Goal: Obtain resource: Download file/media

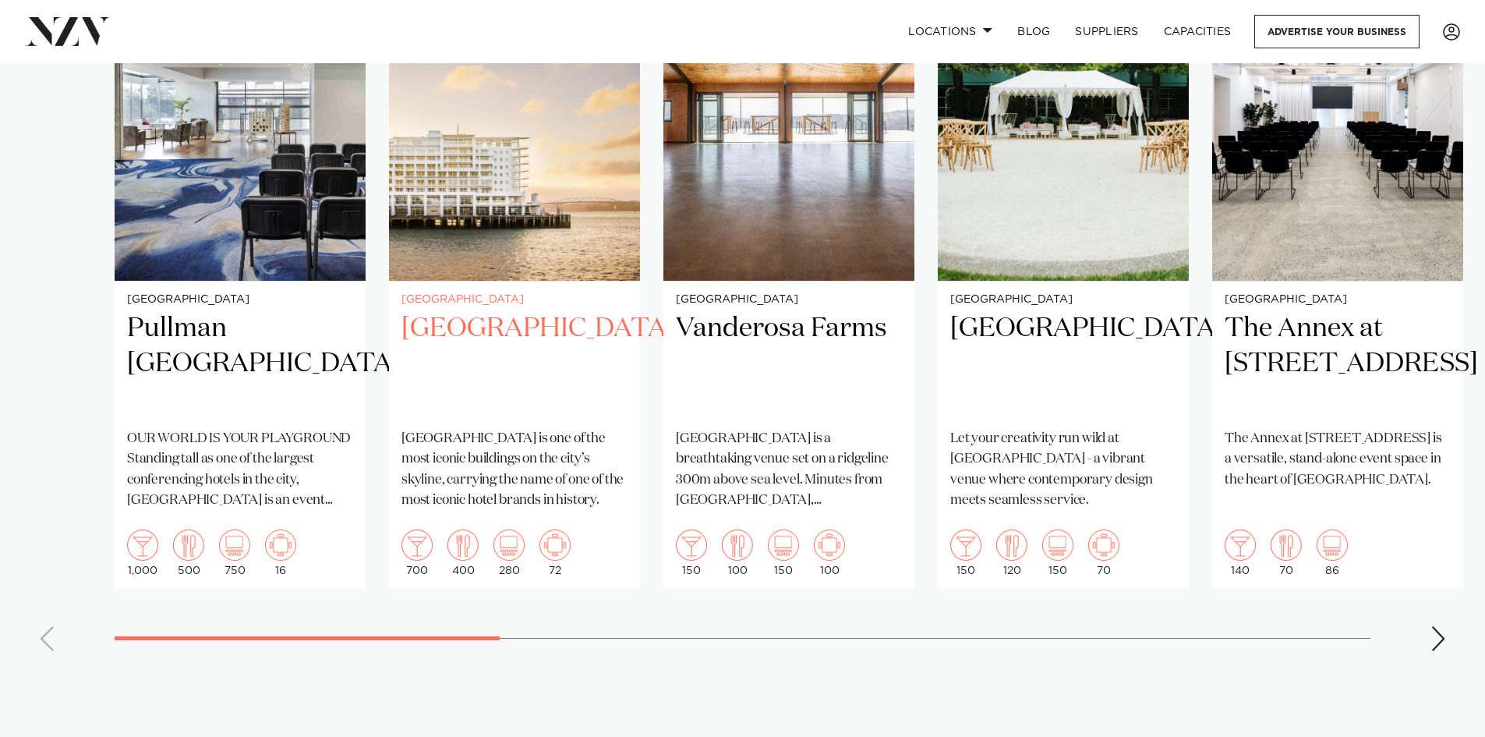
scroll to position [1325, 0]
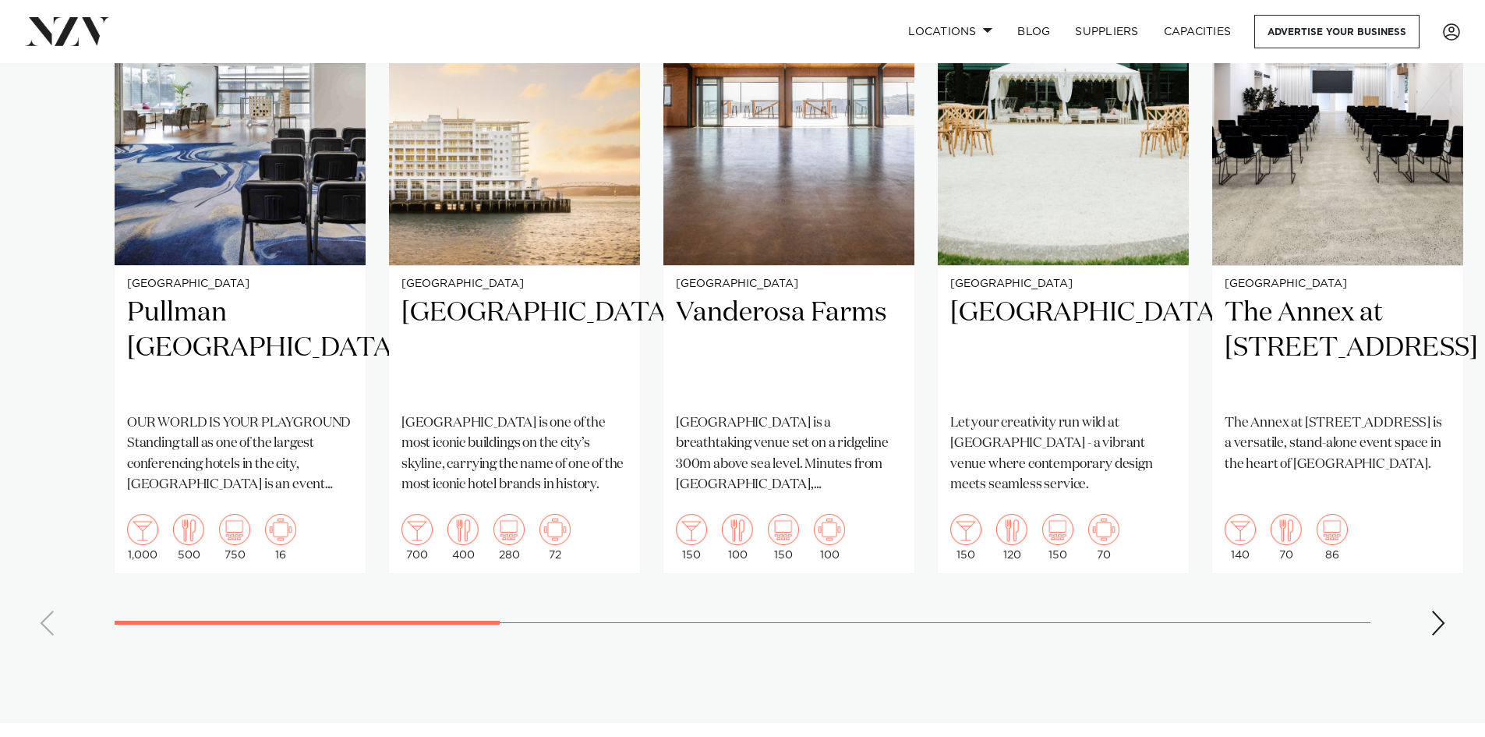
click at [1440, 610] on div "Next slide" at bounding box center [1439, 622] width 16 height 25
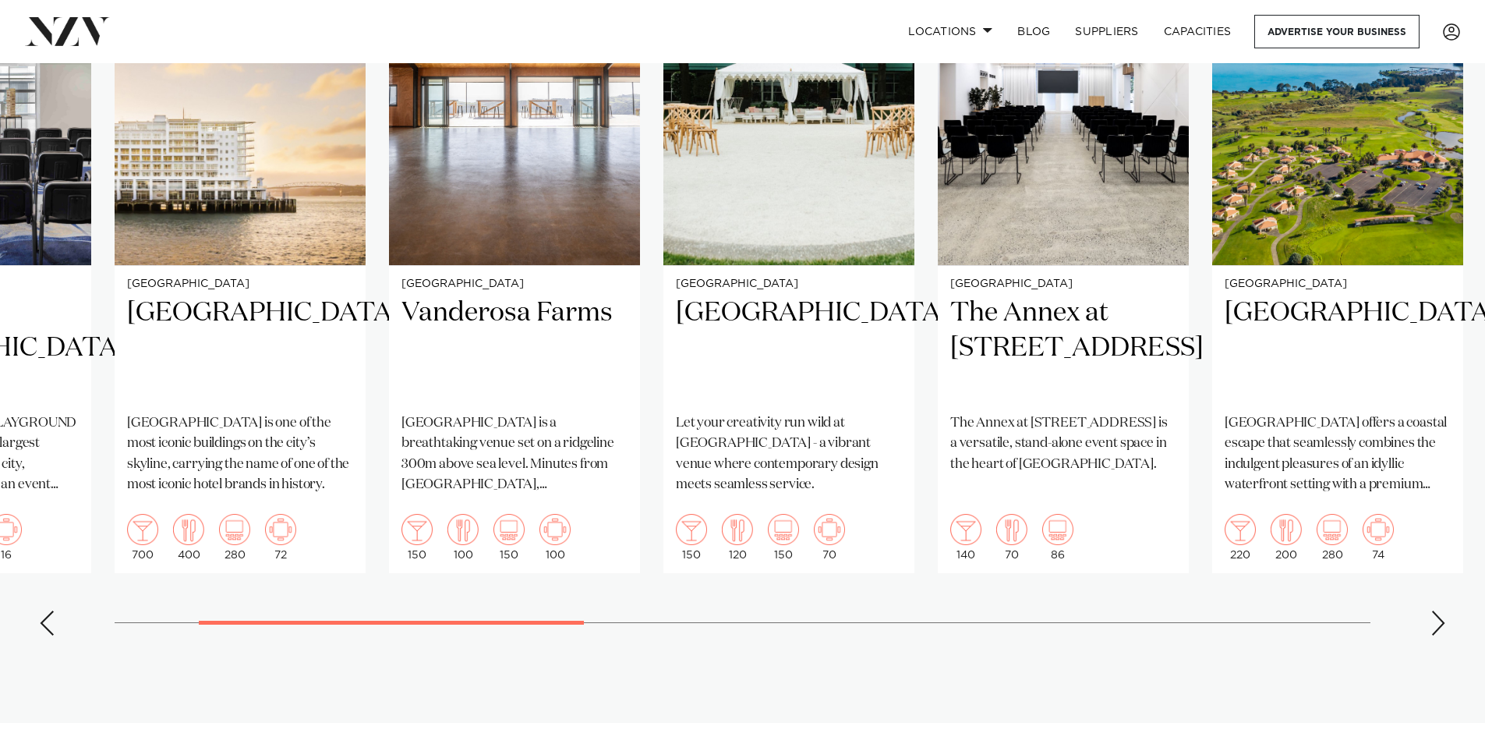
click at [1438, 610] on div "Next slide" at bounding box center [1439, 622] width 16 height 25
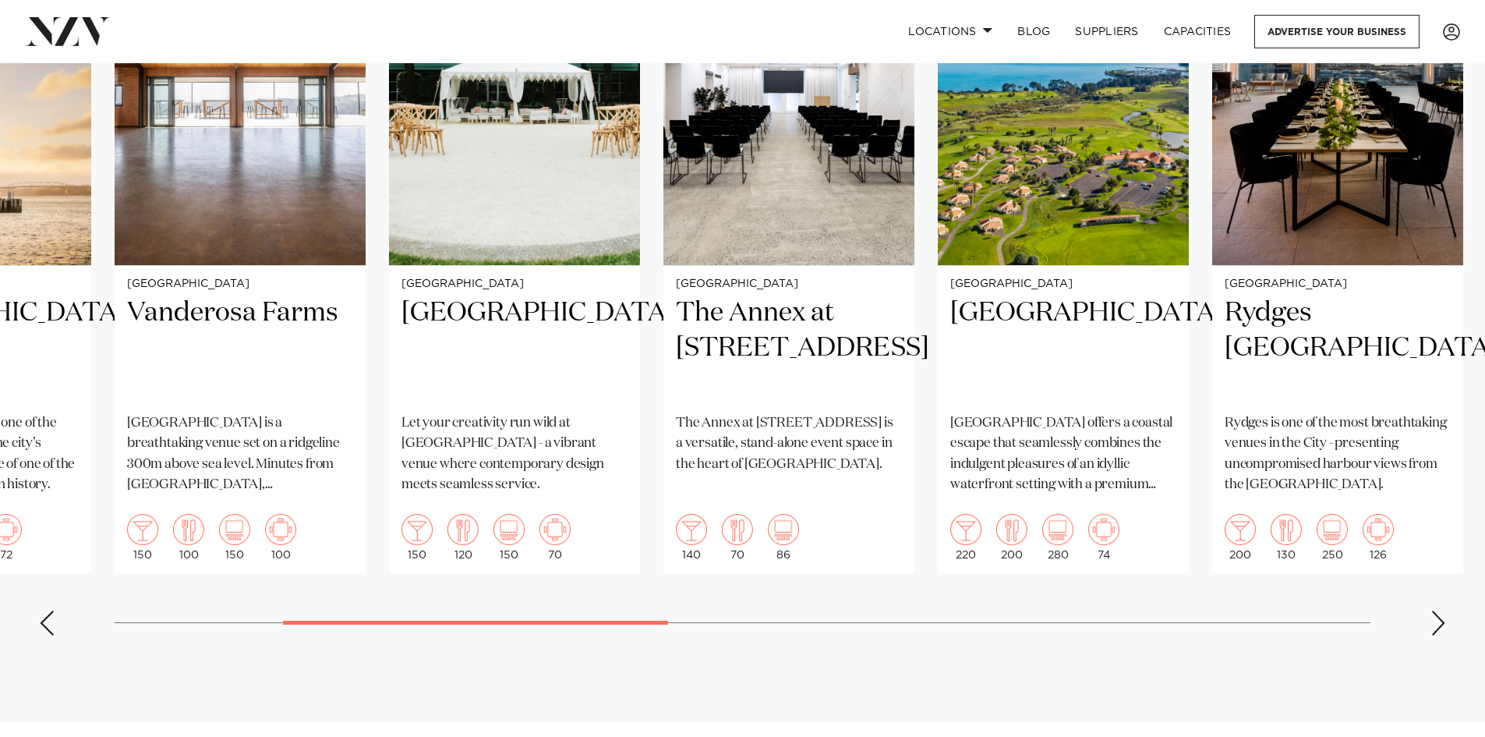
click at [1438, 610] on div "Next slide" at bounding box center [1439, 622] width 16 height 25
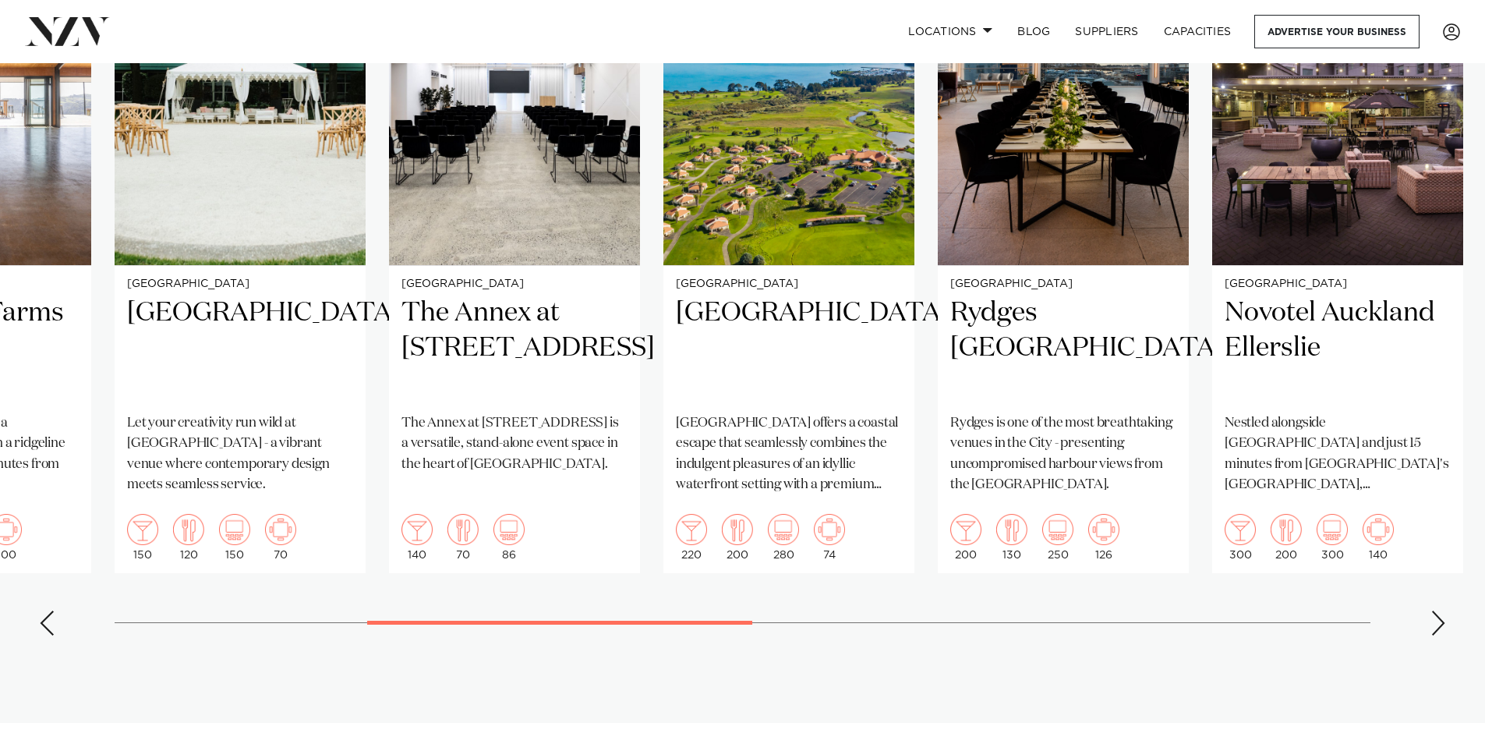
click at [1438, 610] on div "Next slide" at bounding box center [1439, 622] width 16 height 25
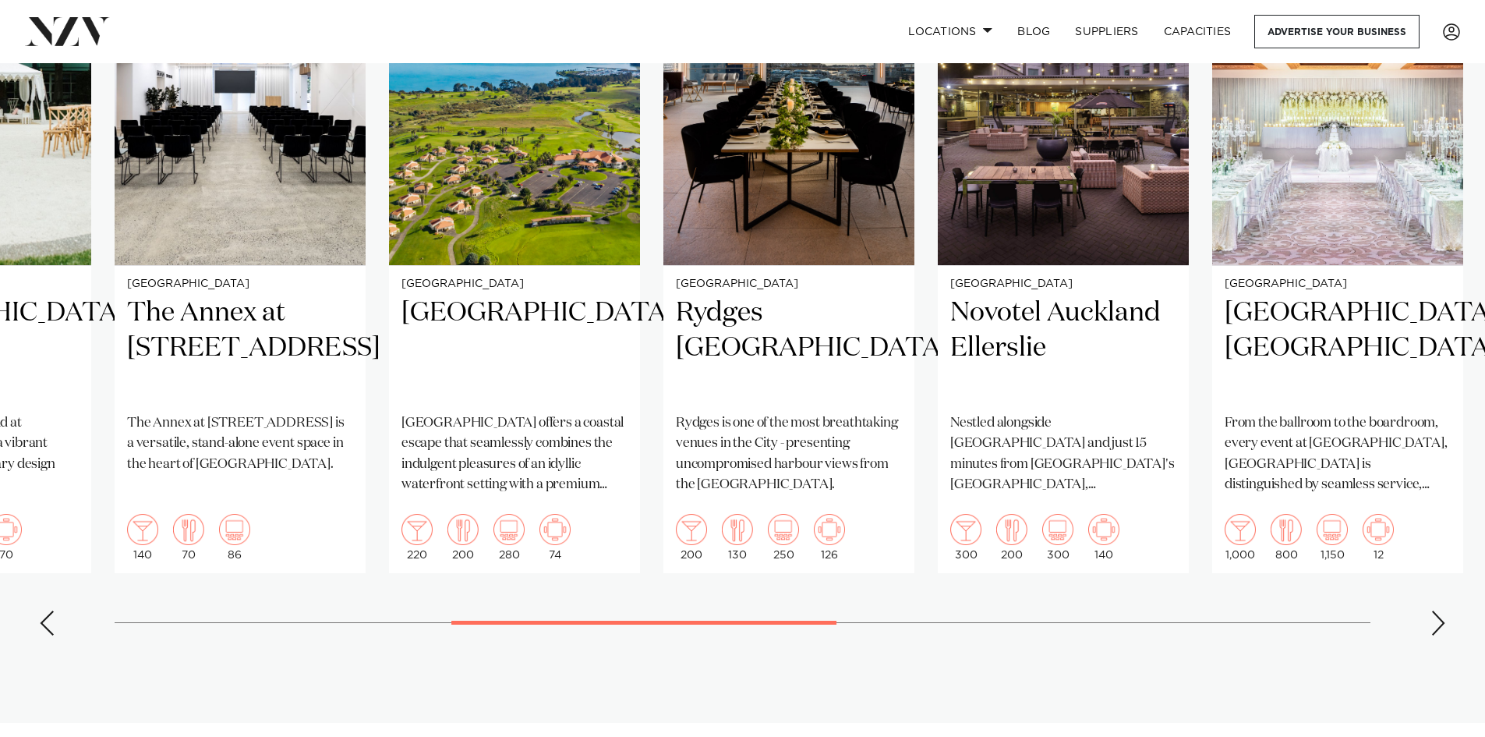
click at [1438, 610] on div "Next slide" at bounding box center [1439, 622] width 16 height 25
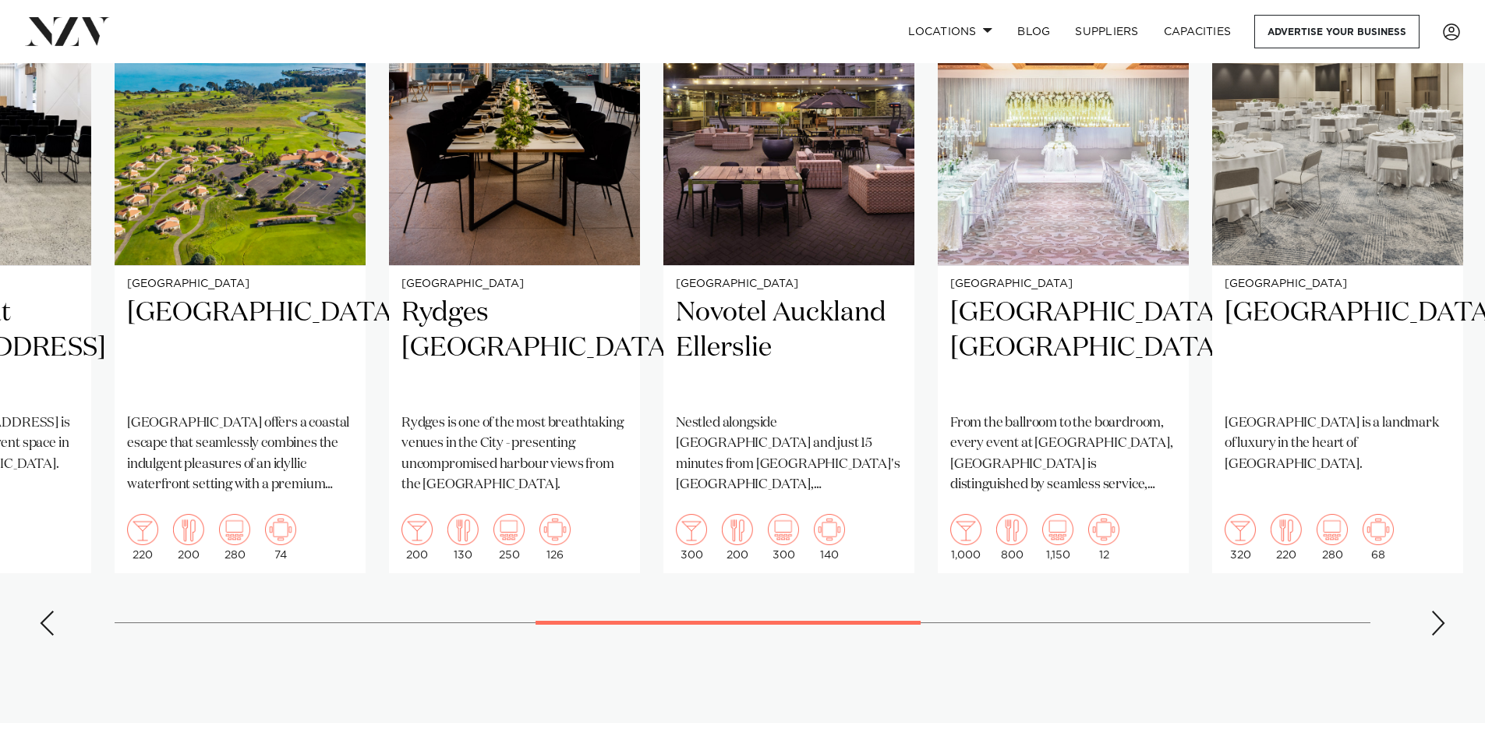
click at [1438, 610] on div "Next slide" at bounding box center [1439, 622] width 16 height 25
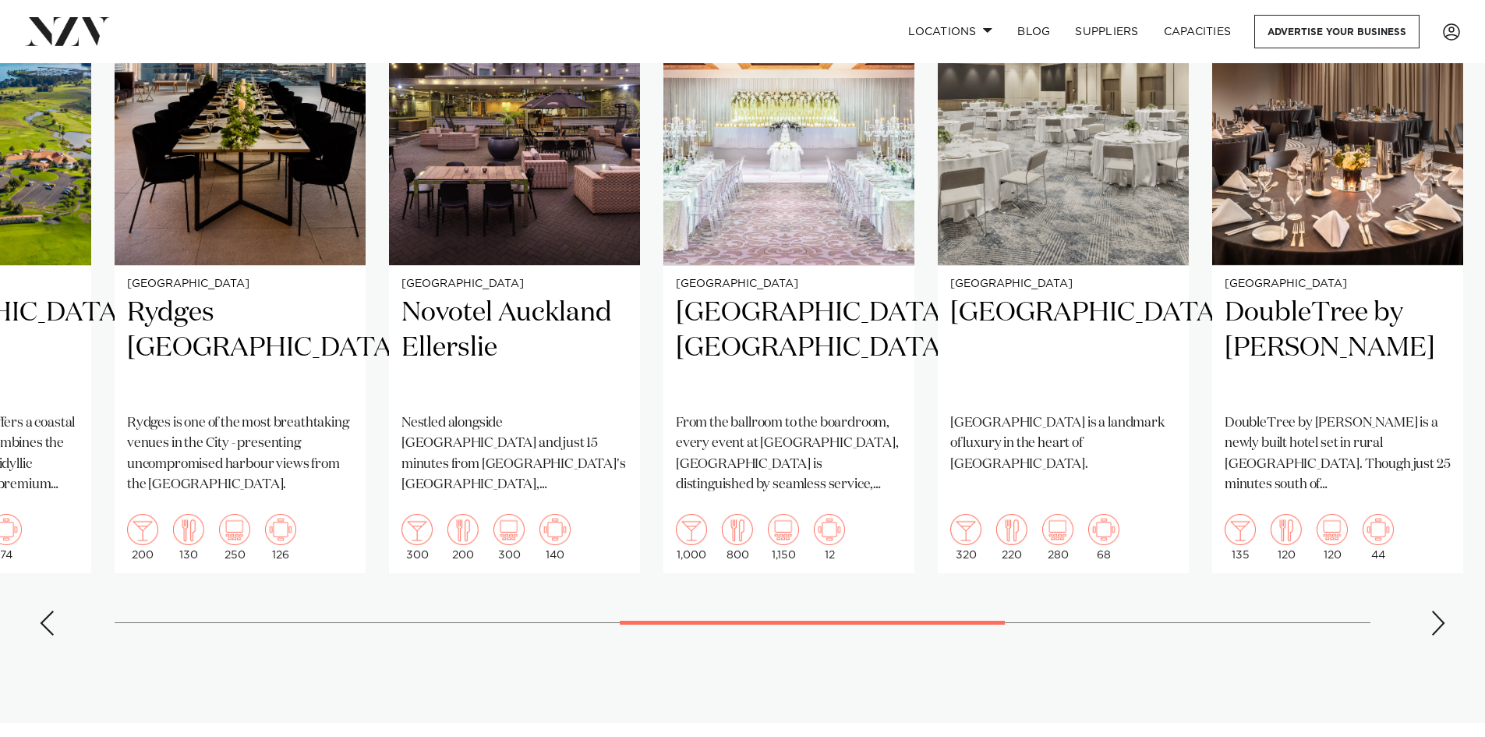
click at [1438, 610] on div "Next slide" at bounding box center [1439, 622] width 16 height 25
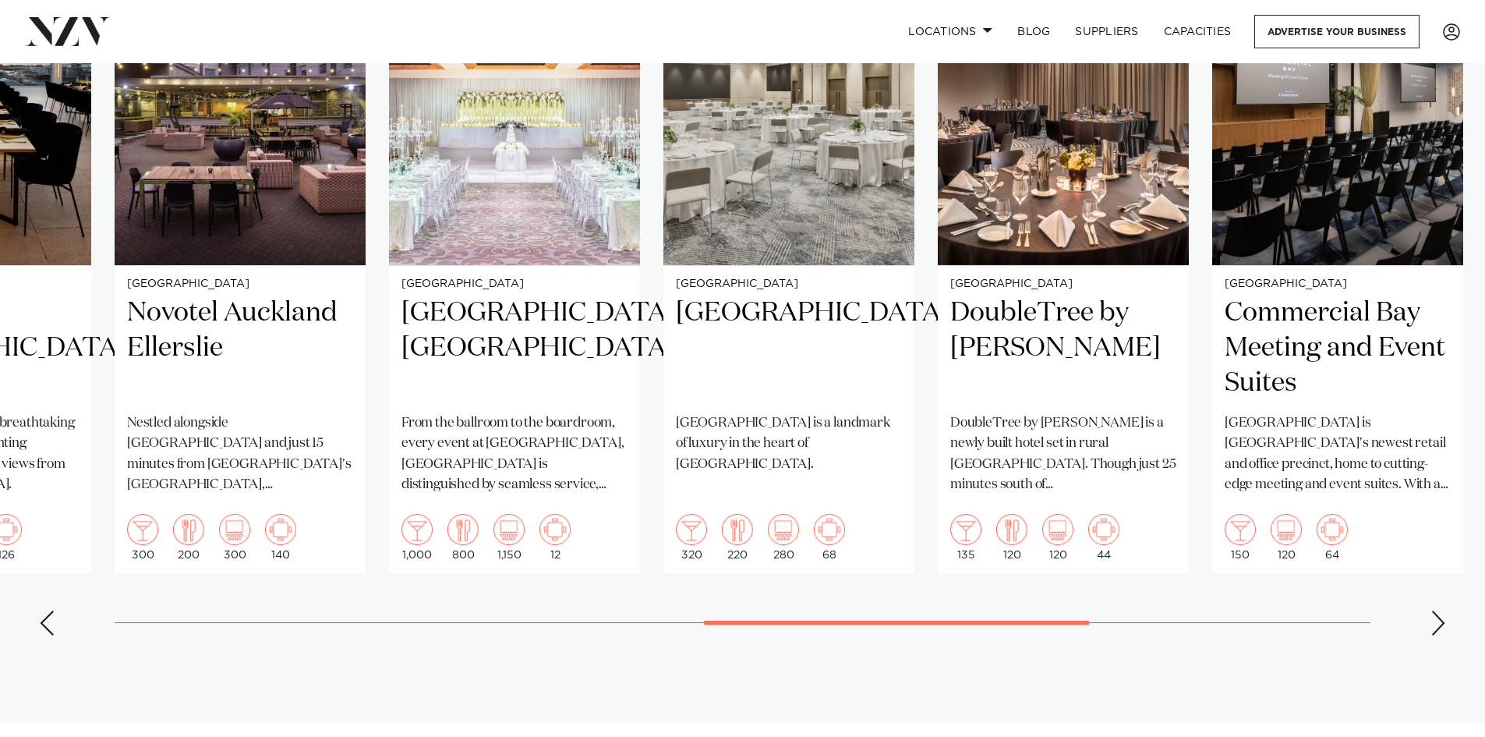
click at [1438, 610] on div "Next slide" at bounding box center [1439, 622] width 16 height 25
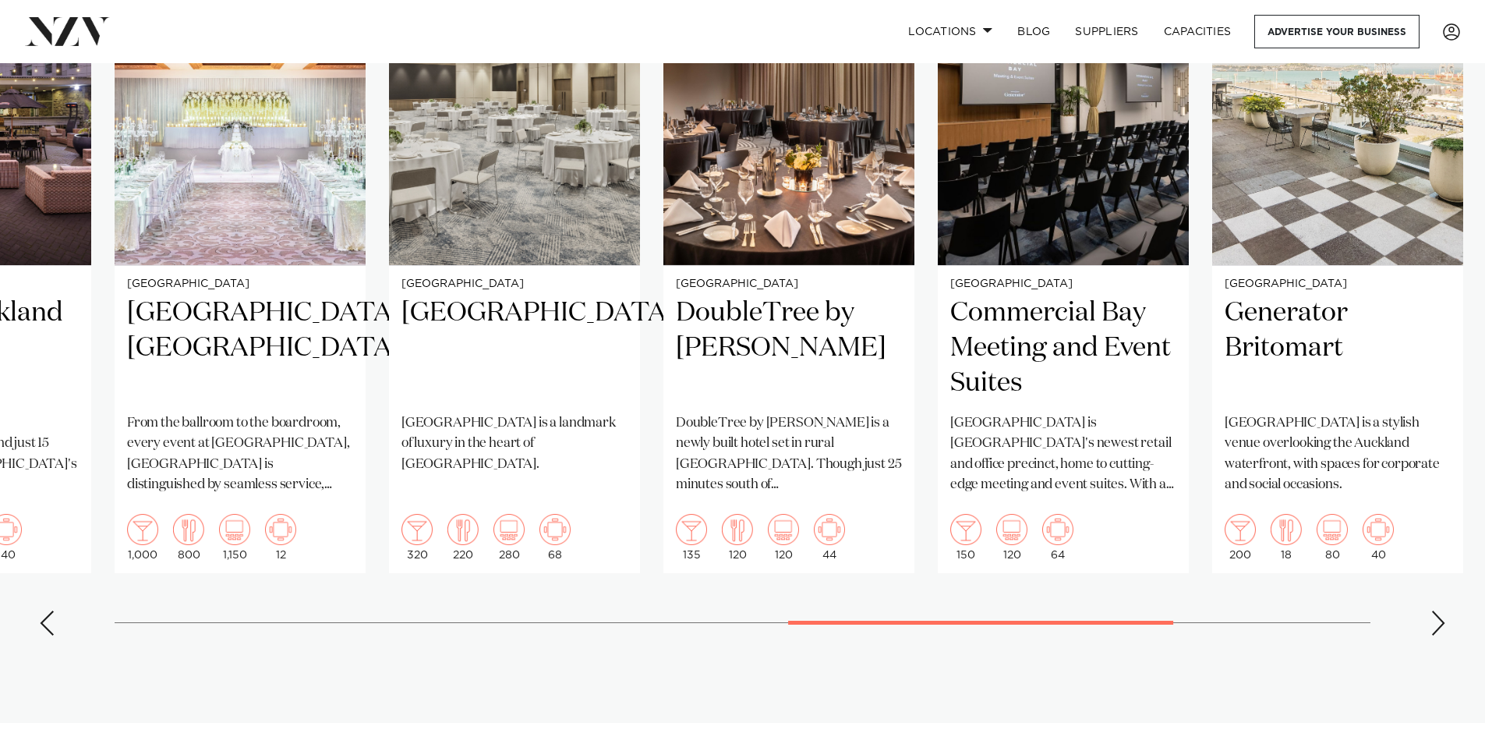
click at [1438, 610] on div "Next slide" at bounding box center [1439, 622] width 16 height 25
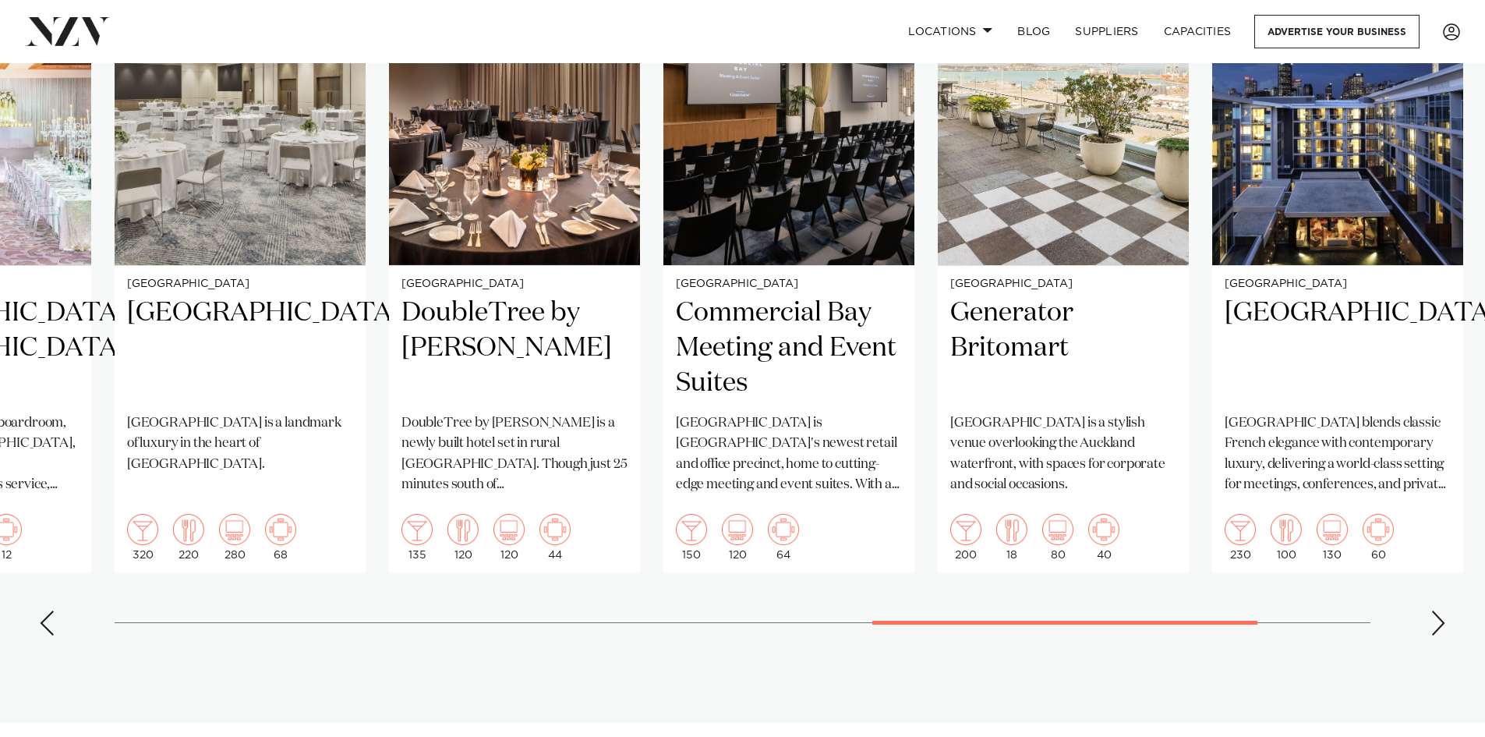
click at [1438, 610] on div "Next slide" at bounding box center [1439, 622] width 16 height 25
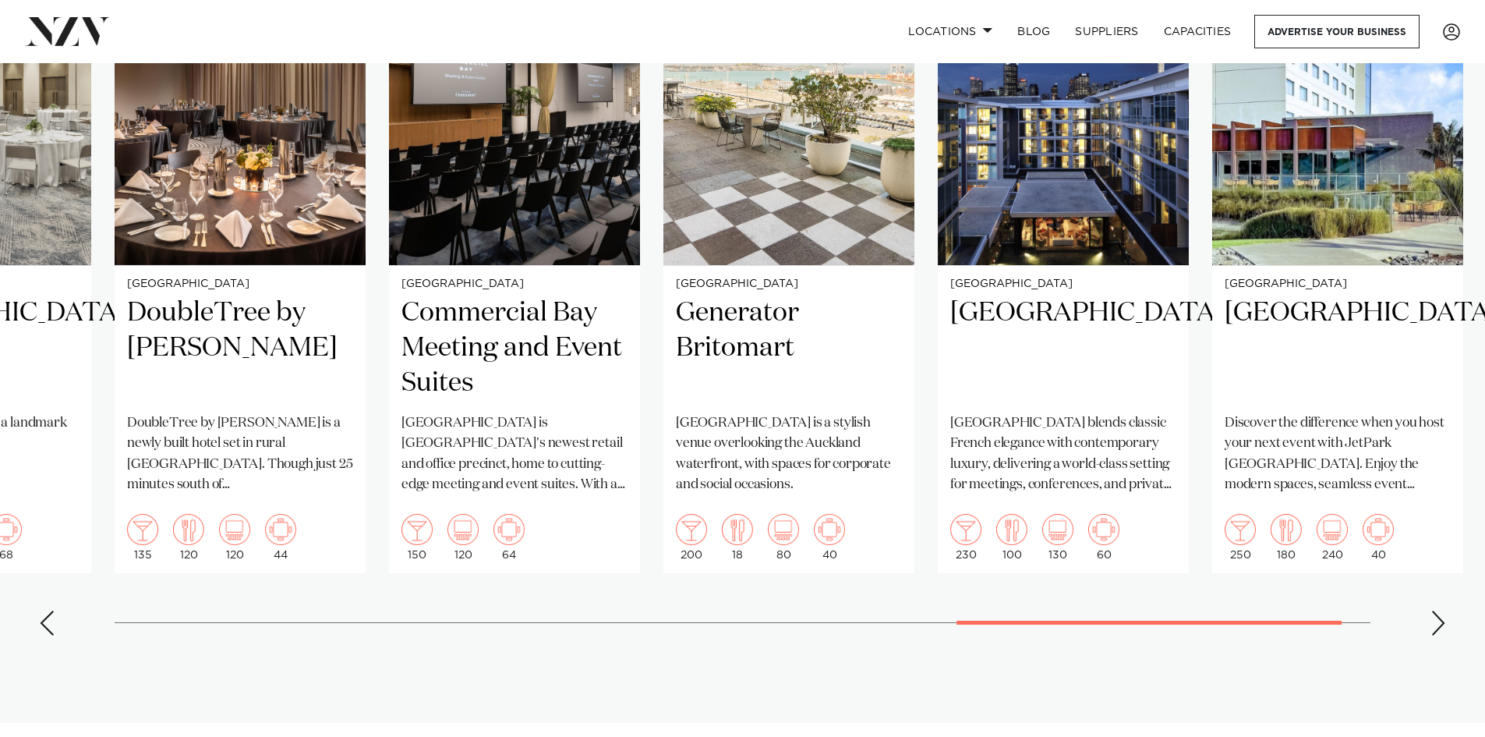
click at [1438, 610] on div "Next slide" at bounding box center [1439, 622] width 16 height 25
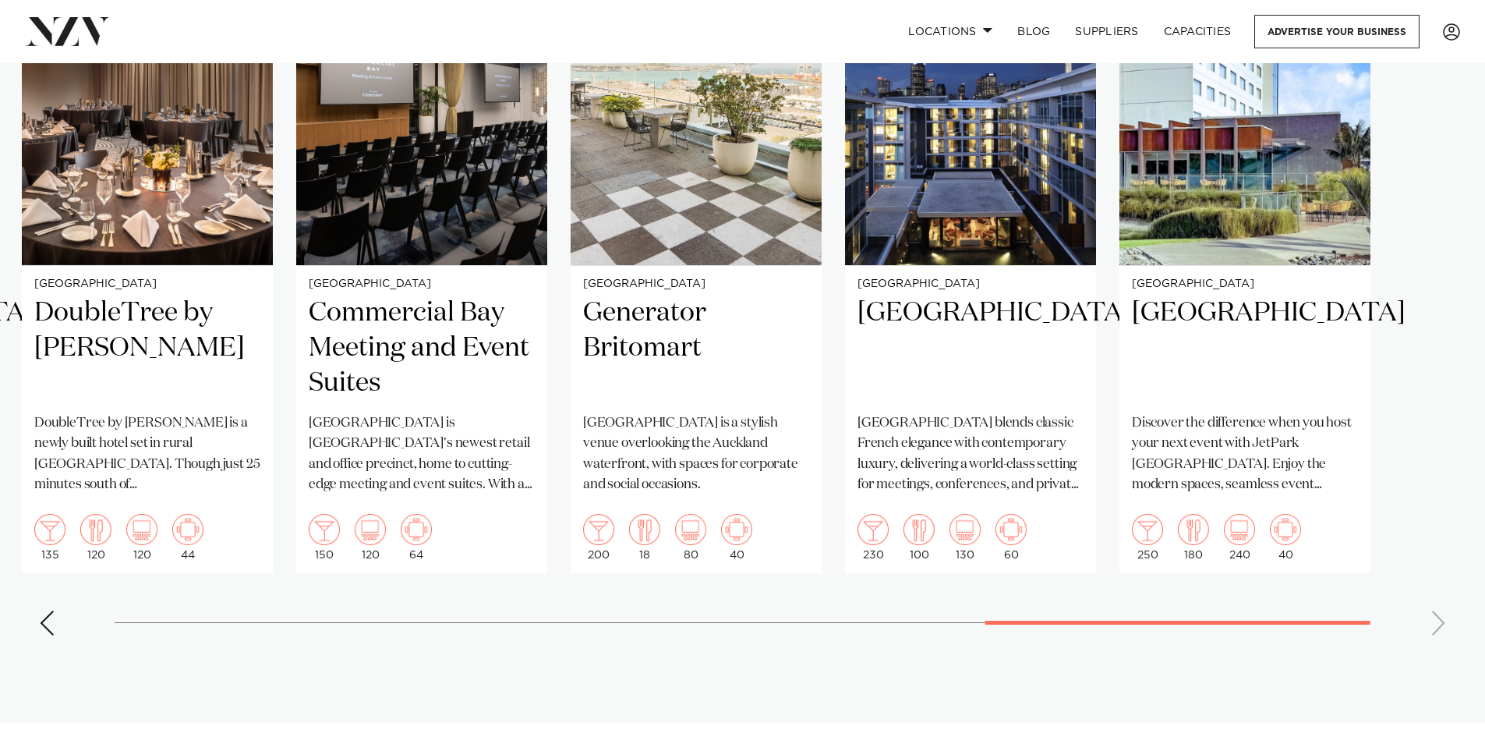
click at [1438, 568] on swiper-container "[GEOGRAPHIC_DATA] Pullman [GEOGRAPHIC_DATA] OUR WORLD IS YOUR PLAYGROUND Standi…" at bounding box center [742, 288] width 1485 height 720
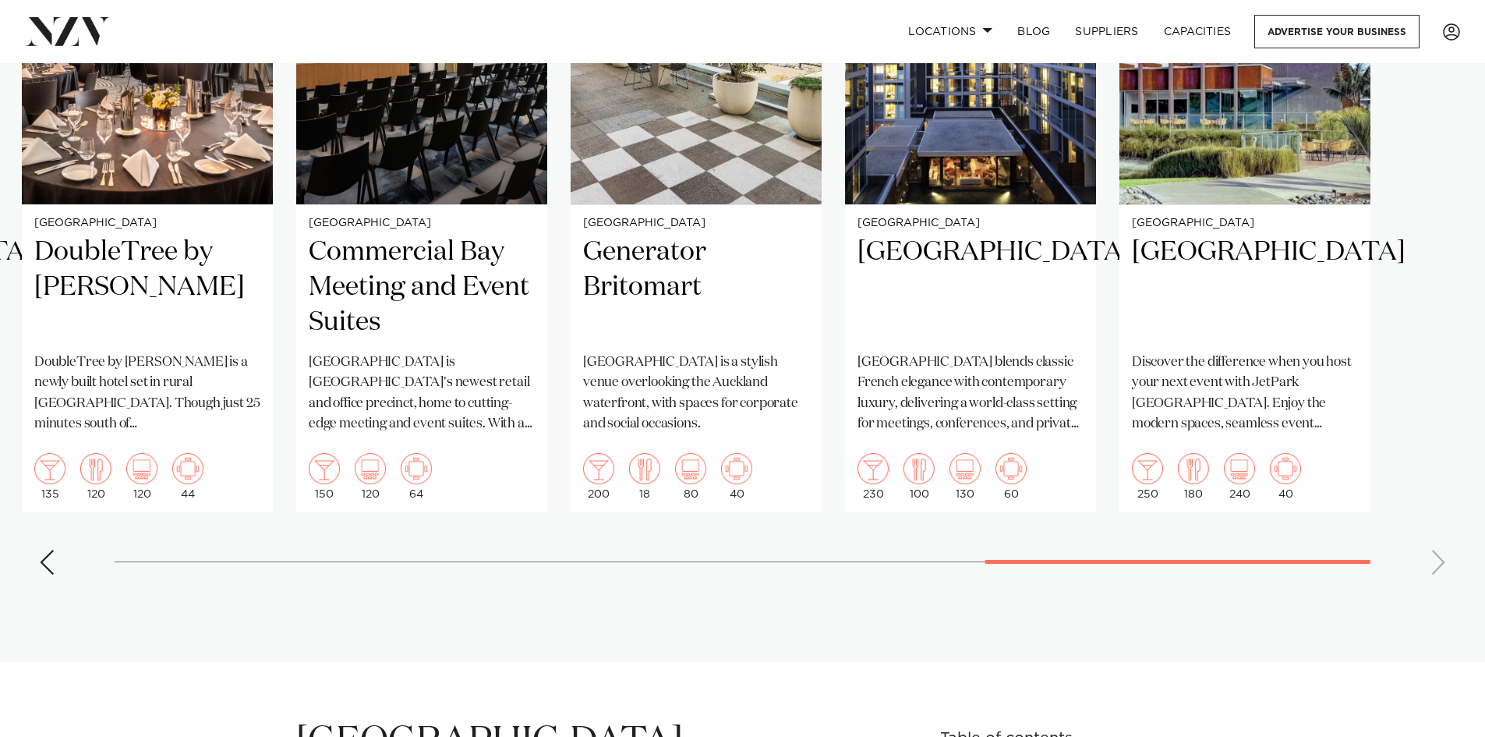
scroll to position [1170, 0]
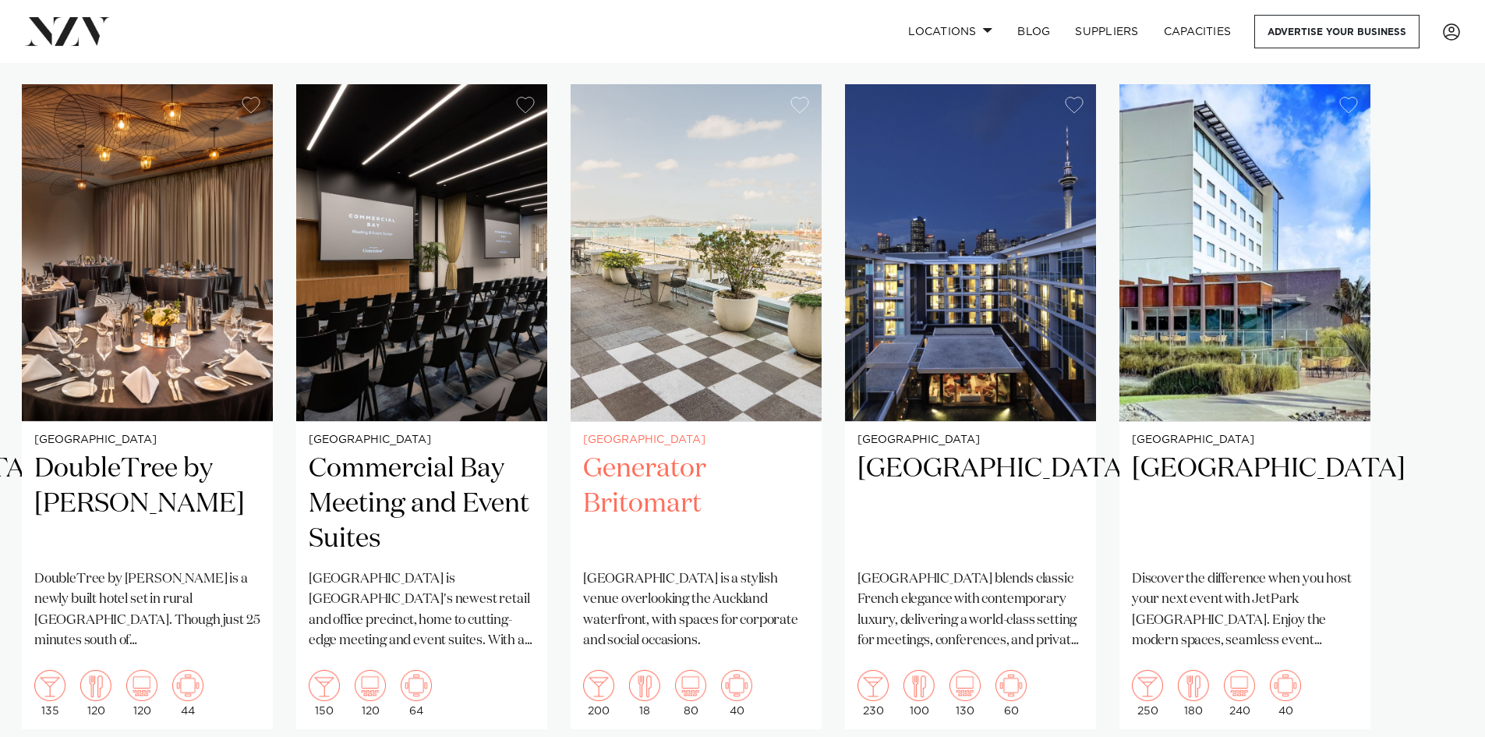
click at [665, 451] on h2 "Generator Britomart" at bounding box center [696, 503] width 226 height 105
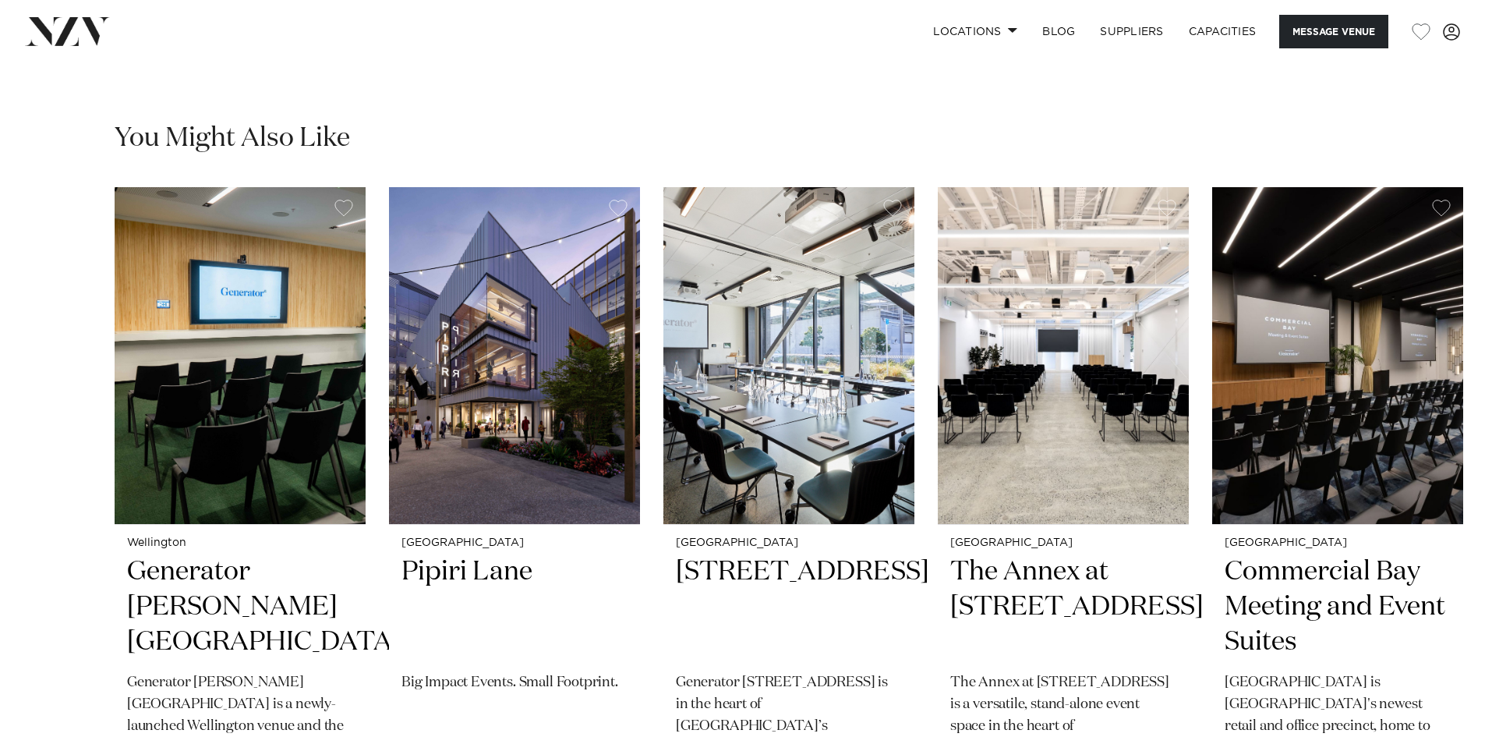
scroll to position [3119, 0]
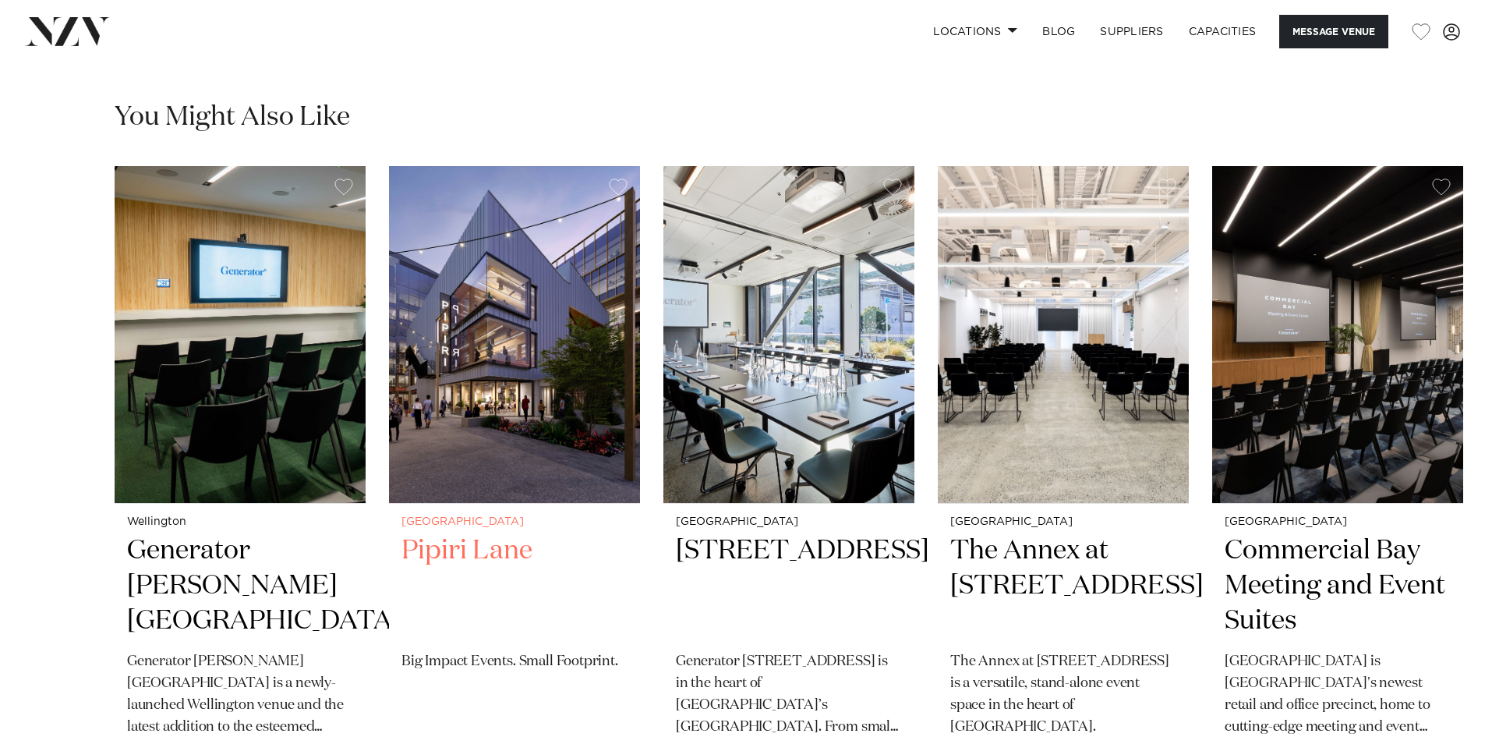
click at [522, 345] on img "2 / 6" at bounding box center [514, 334] width 251 height 337
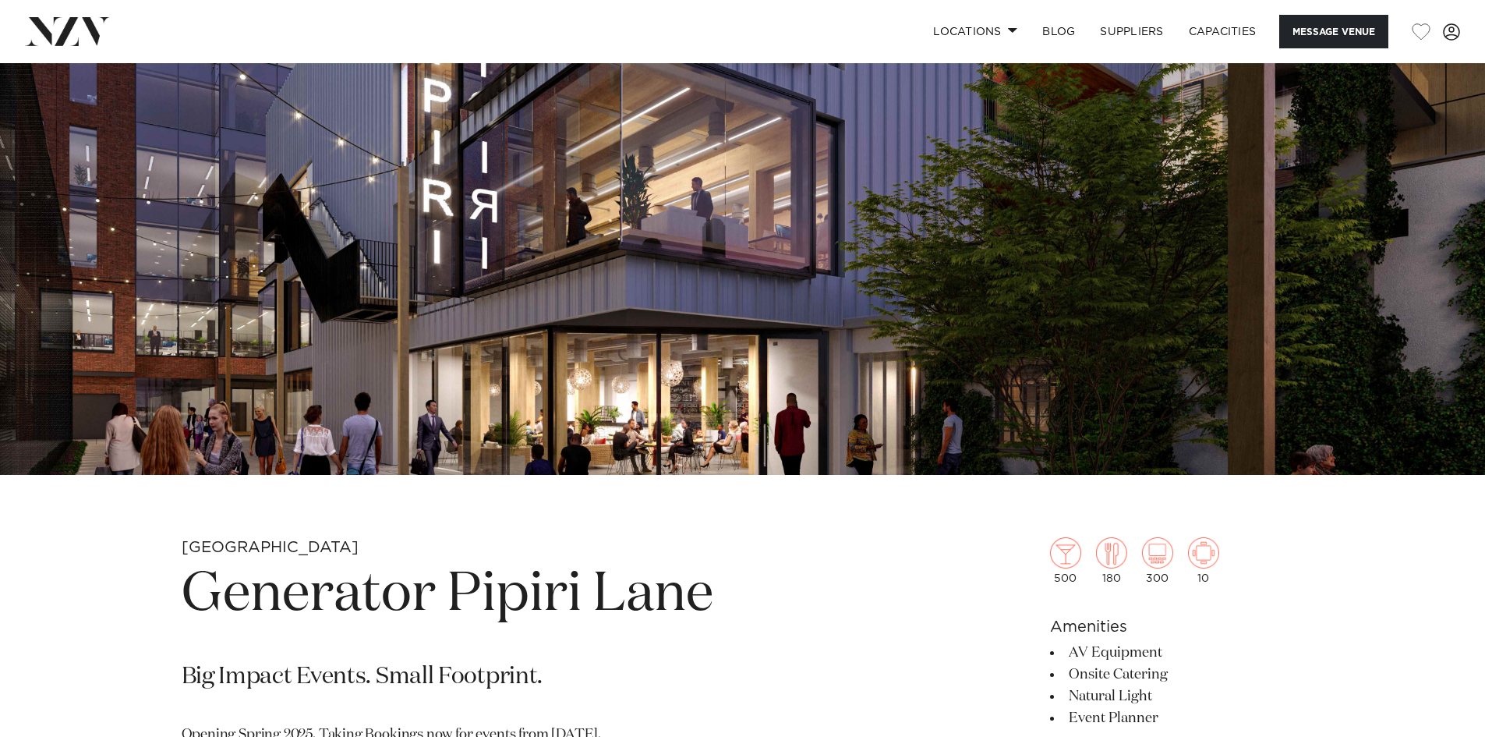
scroll to position [312, 0]
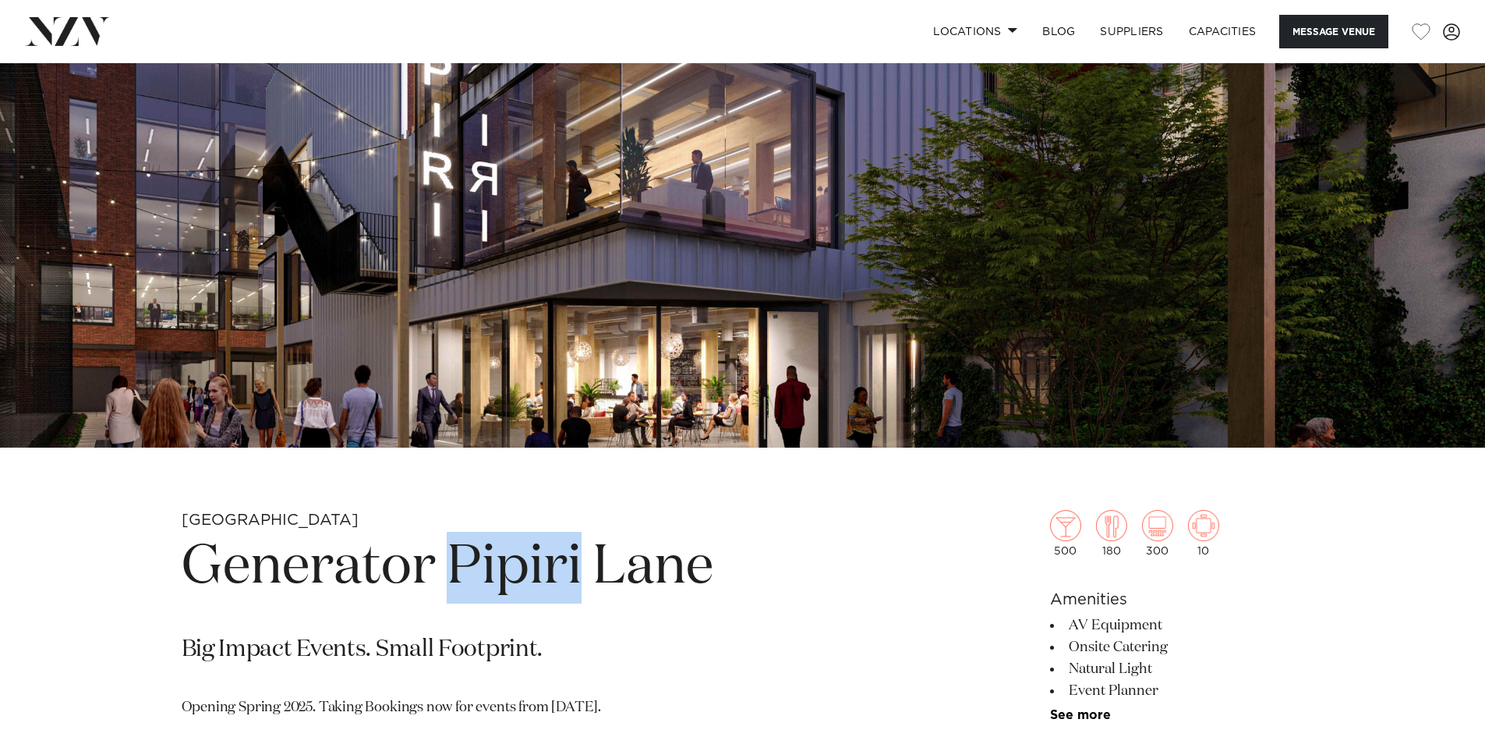
drag, startPoint x: 587, startPoint y: 564, endPoint x: 467, endPoint y: 560, distance: 120.2
click at [453, 558] on h1 "Generator Pipiri Lane" at bounding box center [561, 568] width 758 height 72
drag, startPoint x: 715, startPoint y: 558, endPoint x: 722, endPoint y: 564, distance: 9.4
click at [716, 558] on h1 "Generator Pipiri Lane" at bounding box center [561, 568] width 758 height 72
drag, startPoint x: 716, startPoint y: 574, endPoint x: 476, endPoint y: 570, distance: 240.2
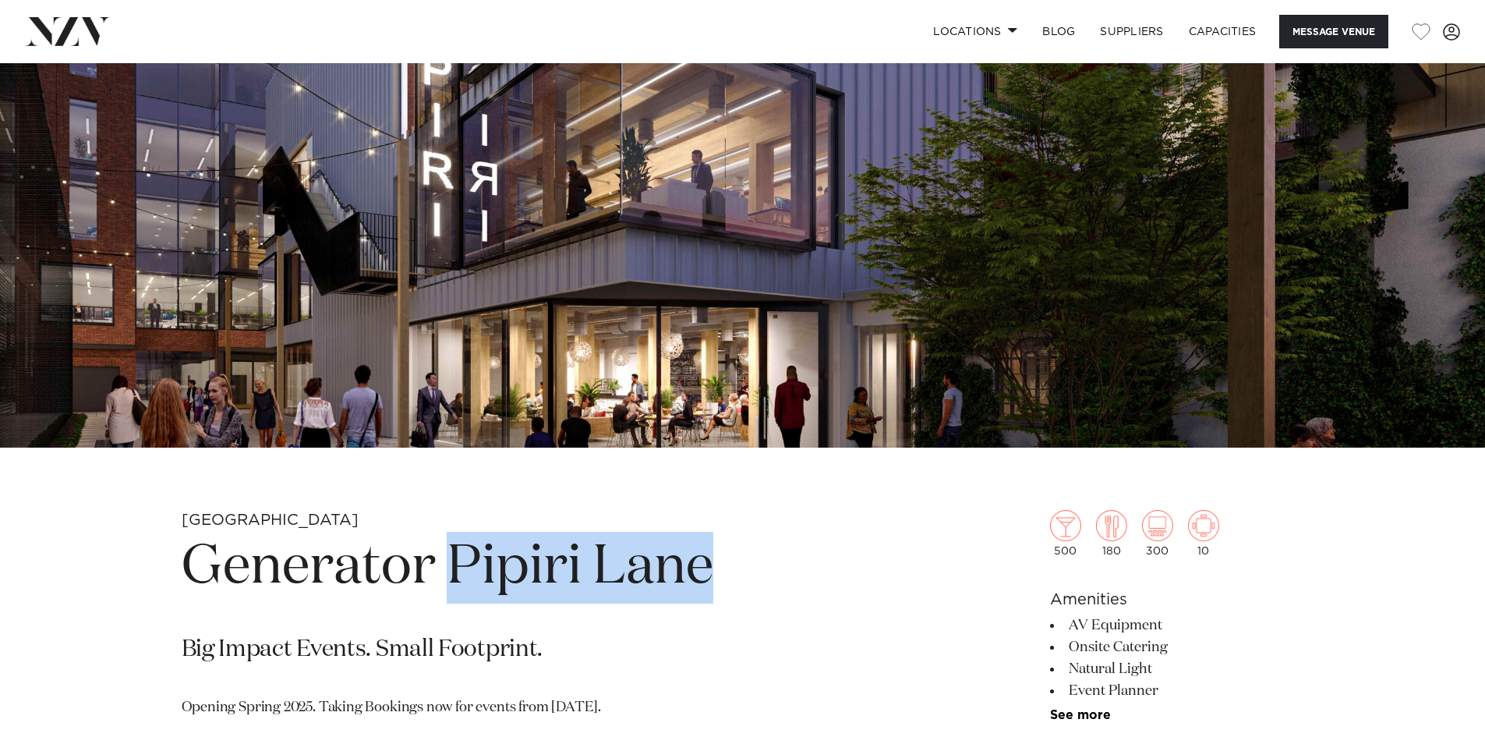
click at [461, 570] on h1 "Generator Pipiri Lane" at bounding box center [561, 568] width 758 height 72
copy h1 "Pipiri Lane"
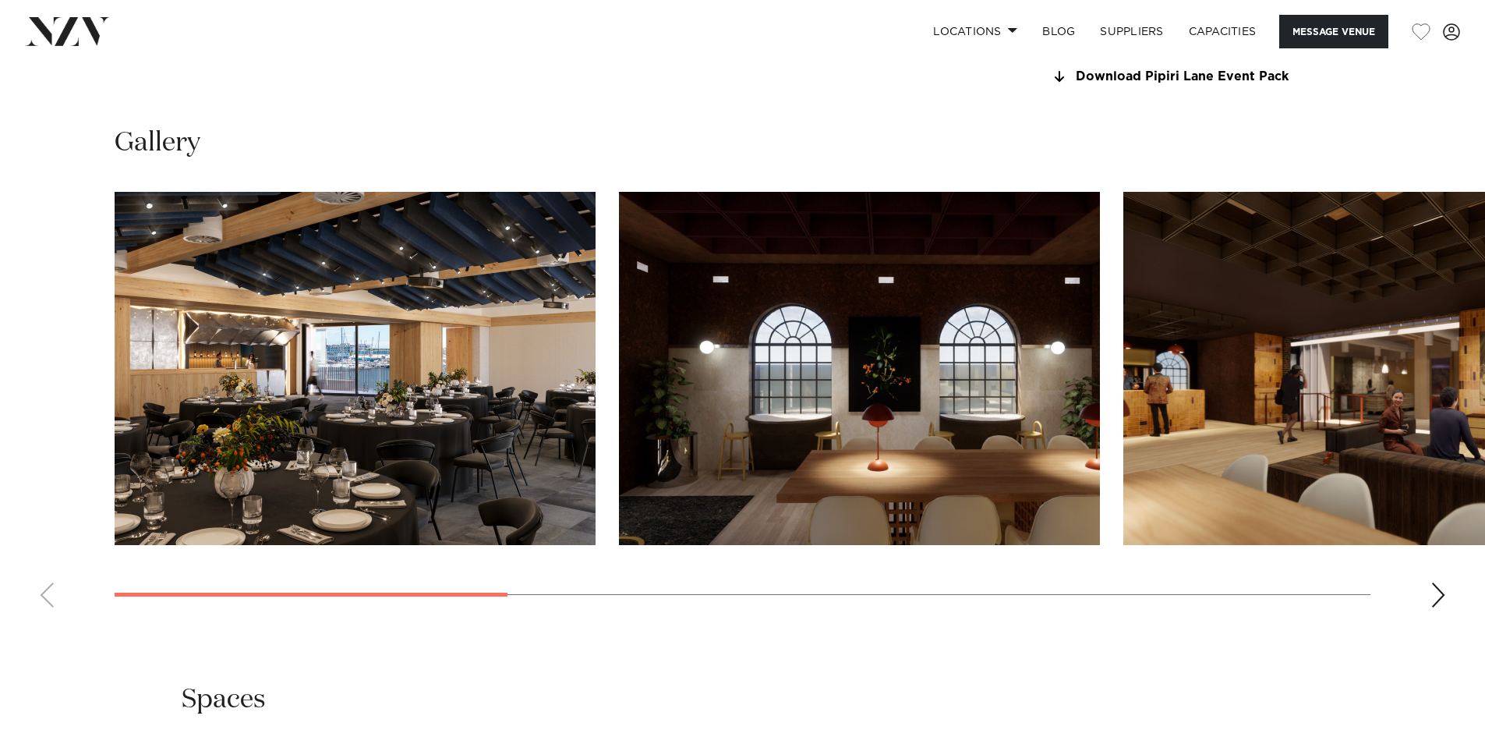
scroll to position [1559, 0]
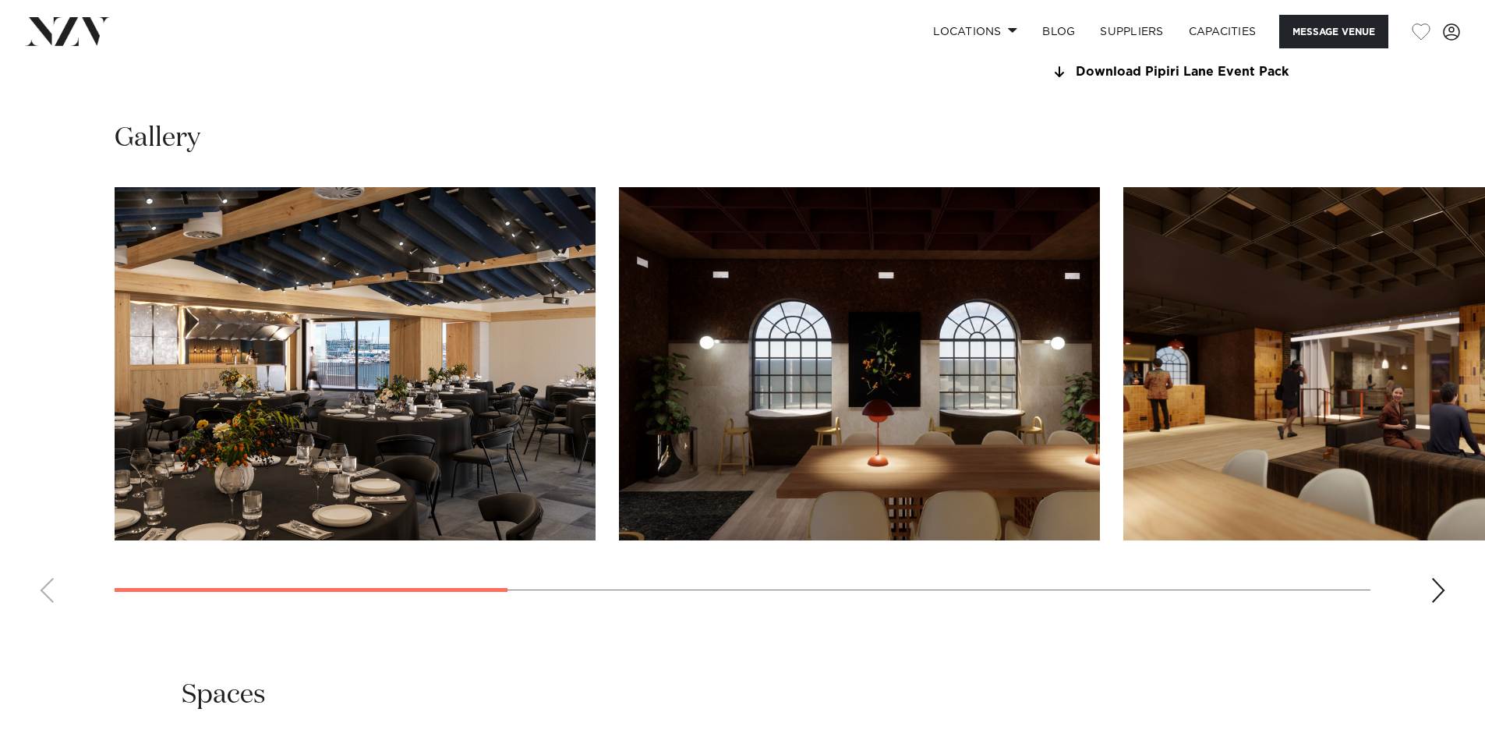
click at [1436, 597] on div "Next slide" at bounding box center [1439, 590] width 16 height 25
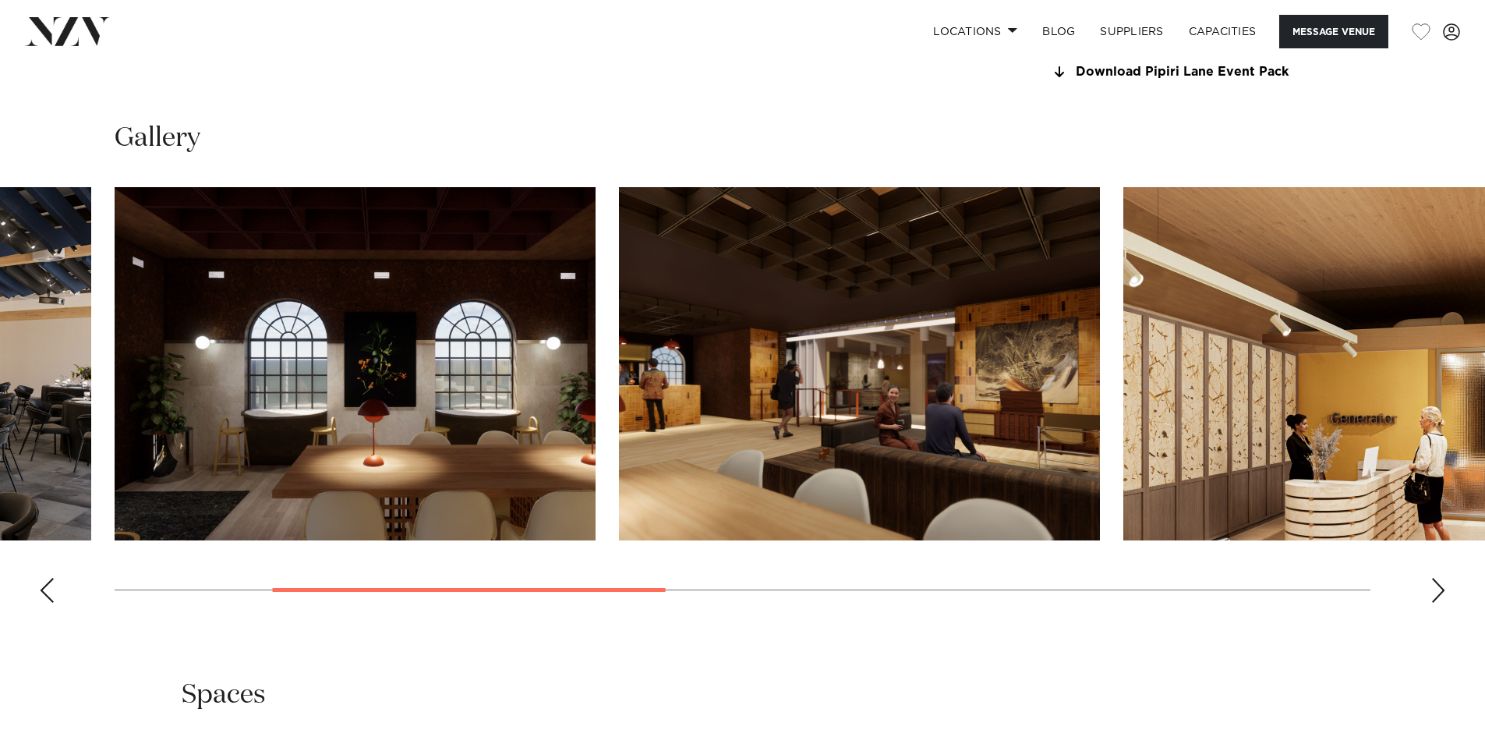
click at [1436, 597] on div "Next slide" at bounding box center [1439, 590] width 16 height 25
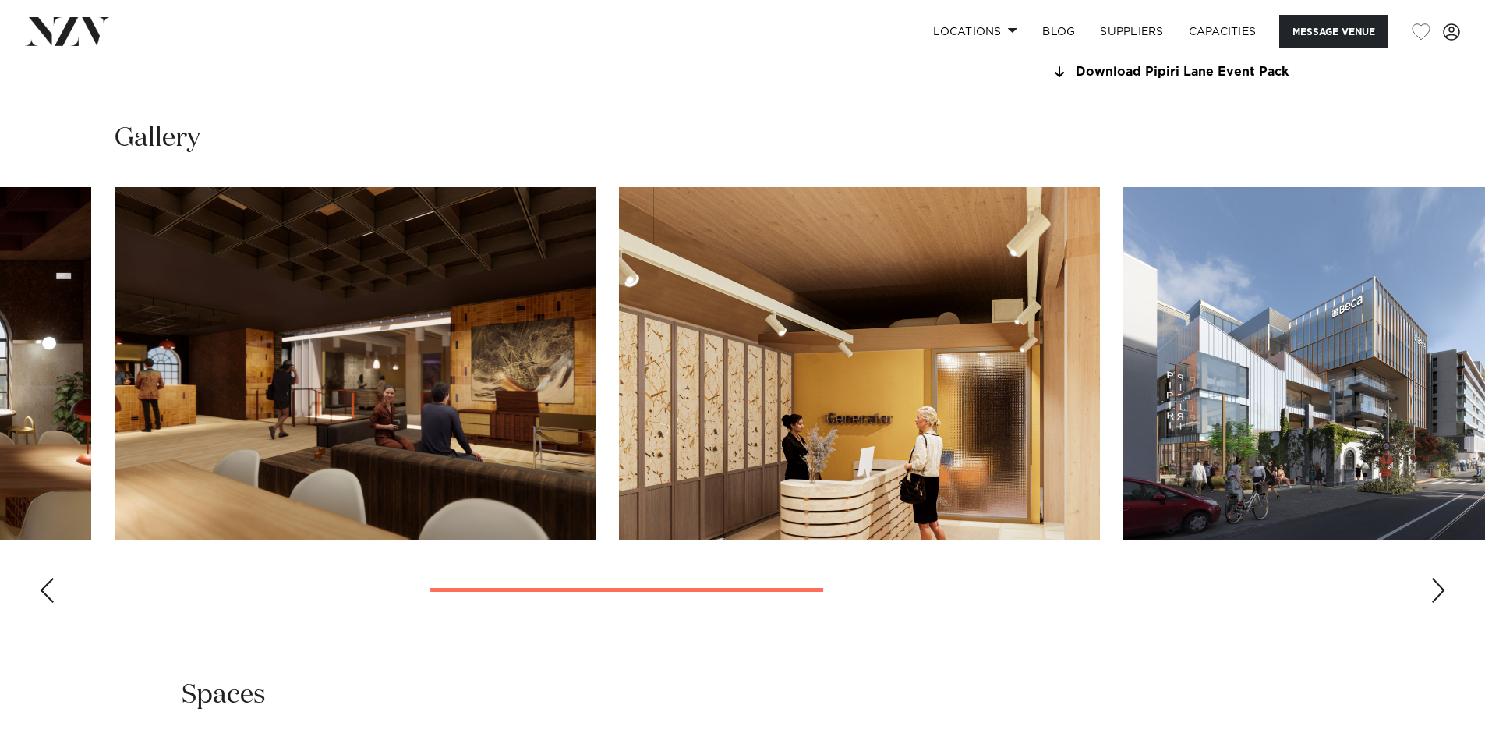
click at [1436, 595] on div "Next slide" at bounding box center [1439, 590] width 16 height 25
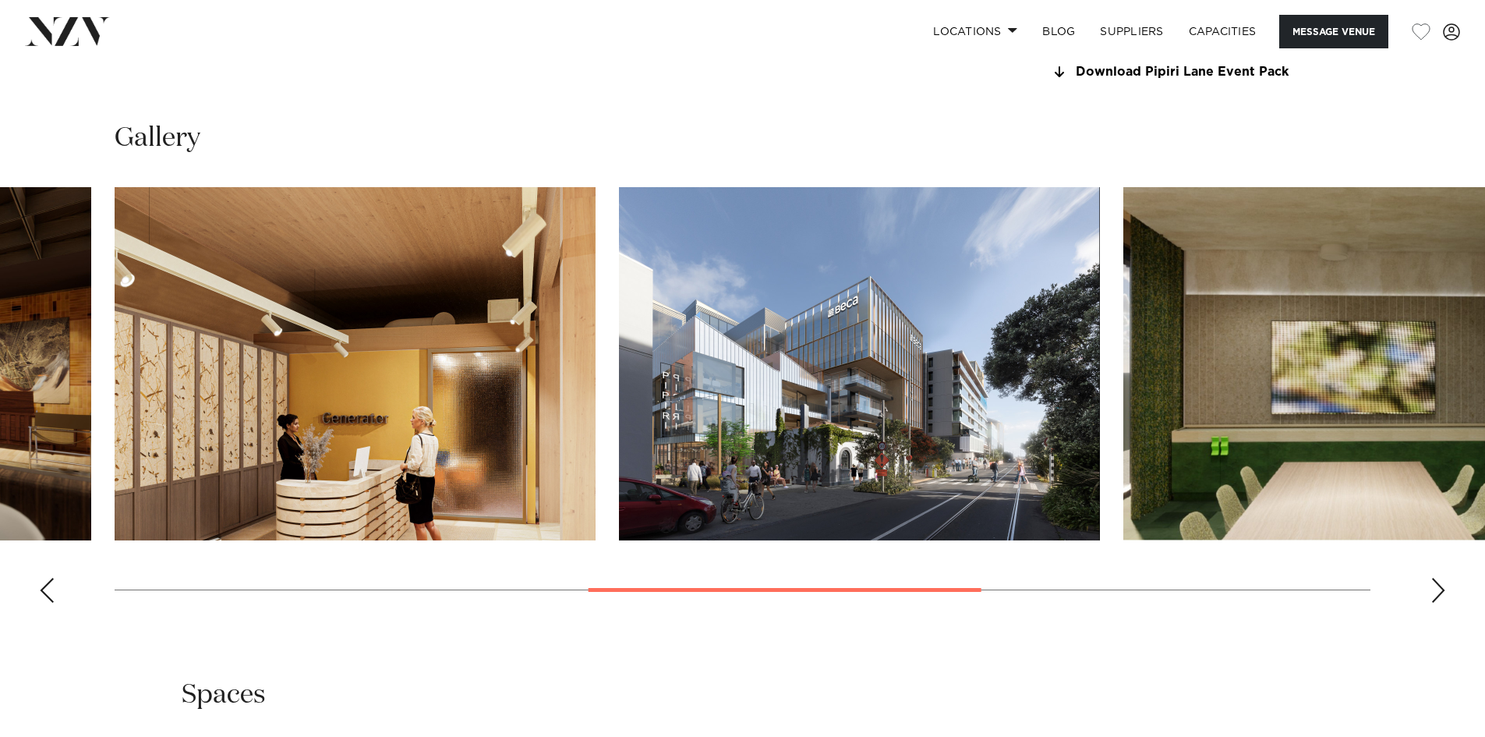
click at [1436, 595] on div "Next slide" at bounding box center [1439, 590] width 16 height 25
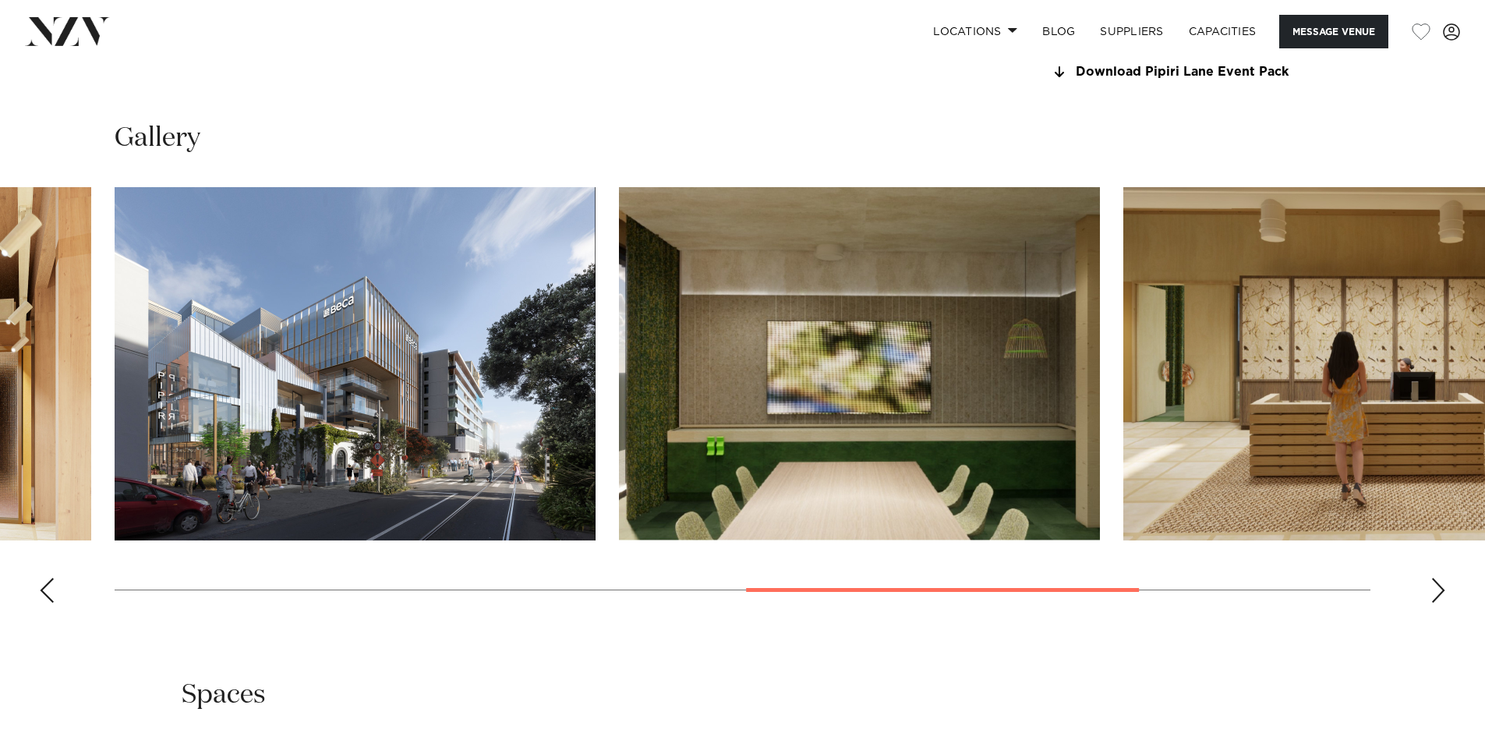
click at [1436, 595] on div "Next slide" at bounding box center [1439, 590] width 16 height 25
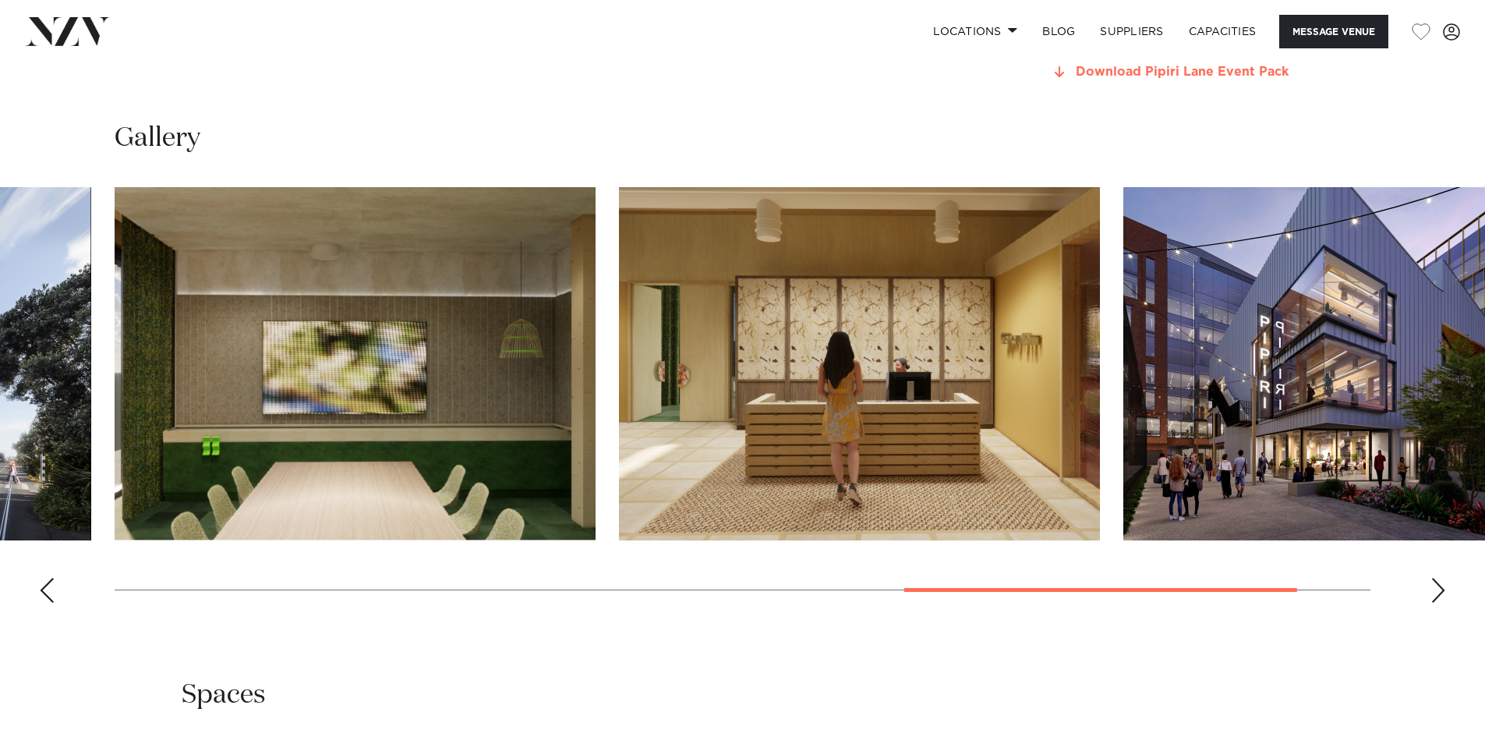
click at [1119, 71] on link "Download Pipiri Lane Event Pack" at bounding box center [1177, 72] width 254 height 14
